Goal: Task Accomplishment & Management: Manage account settings

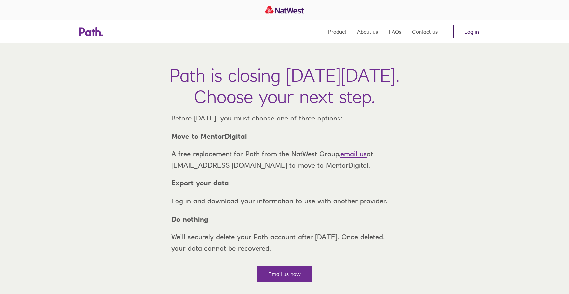
click at [469, 28] on link "Log in" at bounding box center [472, 31] width 37 height 13
click at [483, 27] on link "Log in" at bounding box center [472, 31] width 37 height 13
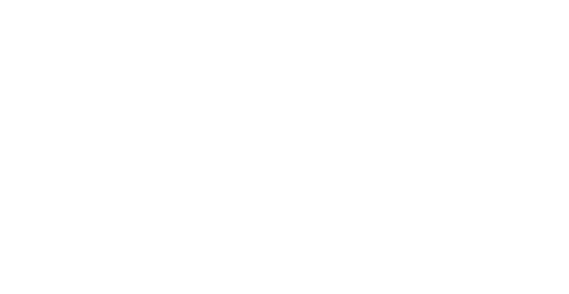
click at [353, 131] on div at bounding box center [284, 147] width 569 height 294
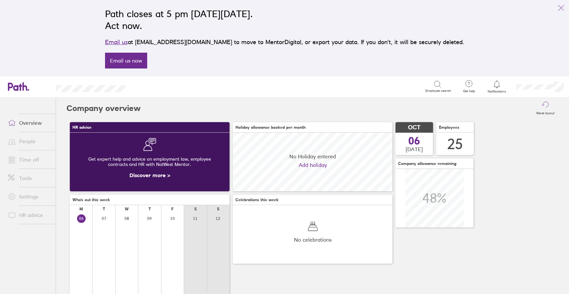
scroll to position [59, 160]
click at [32, 158] on link "Time off" at bounding box center [29, 159] width 53 height 13
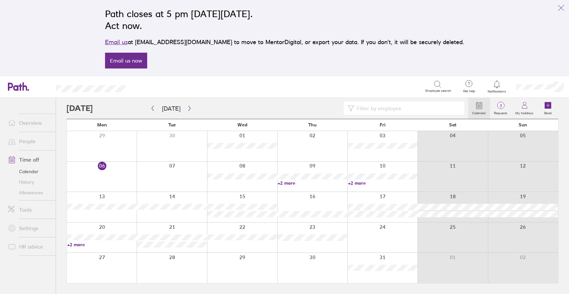
click at [283, 184] on link "+2 more" at bounding box center [313, 183] width 70 height 6
click at [361, 181] on link "+2 more" at bounding box center [383, 183] width 70 height 6
